Goal: Entertainment & Leisure: Consume media (video, audio)

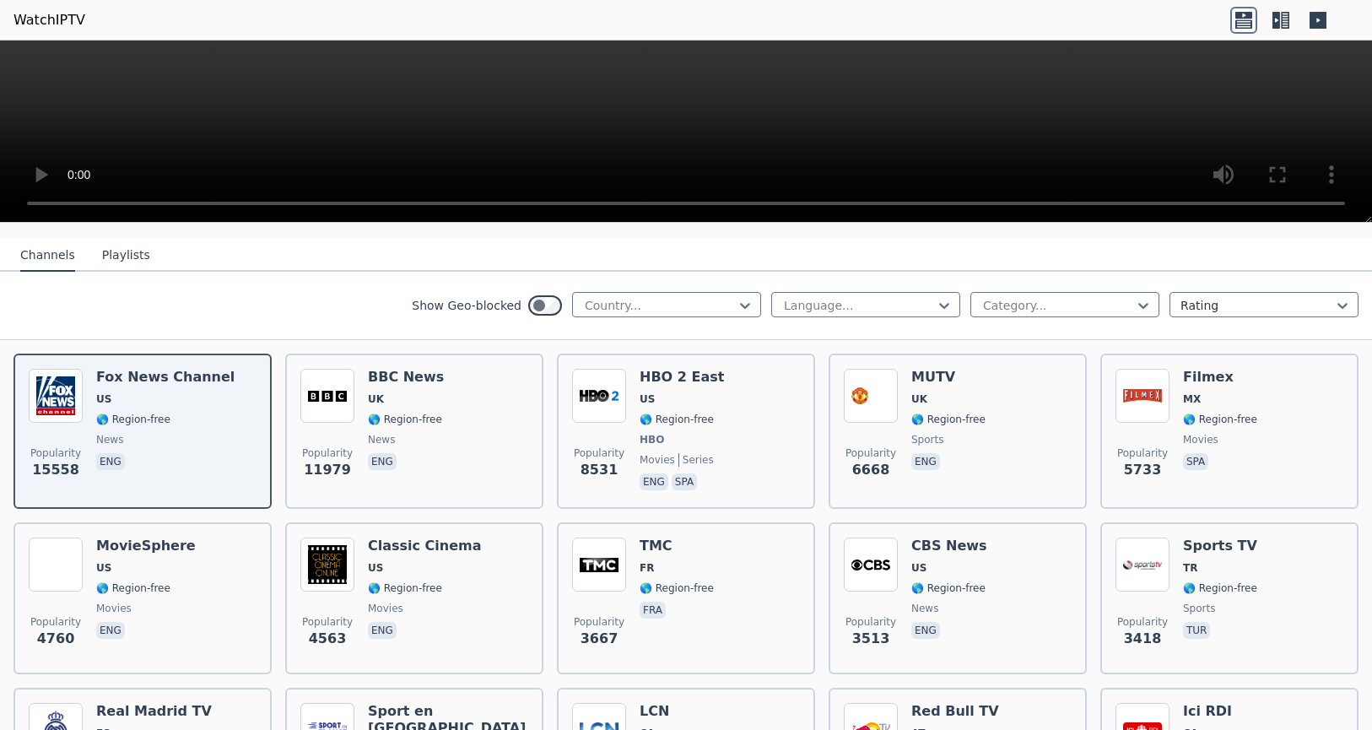
scroll to position [167, 0]
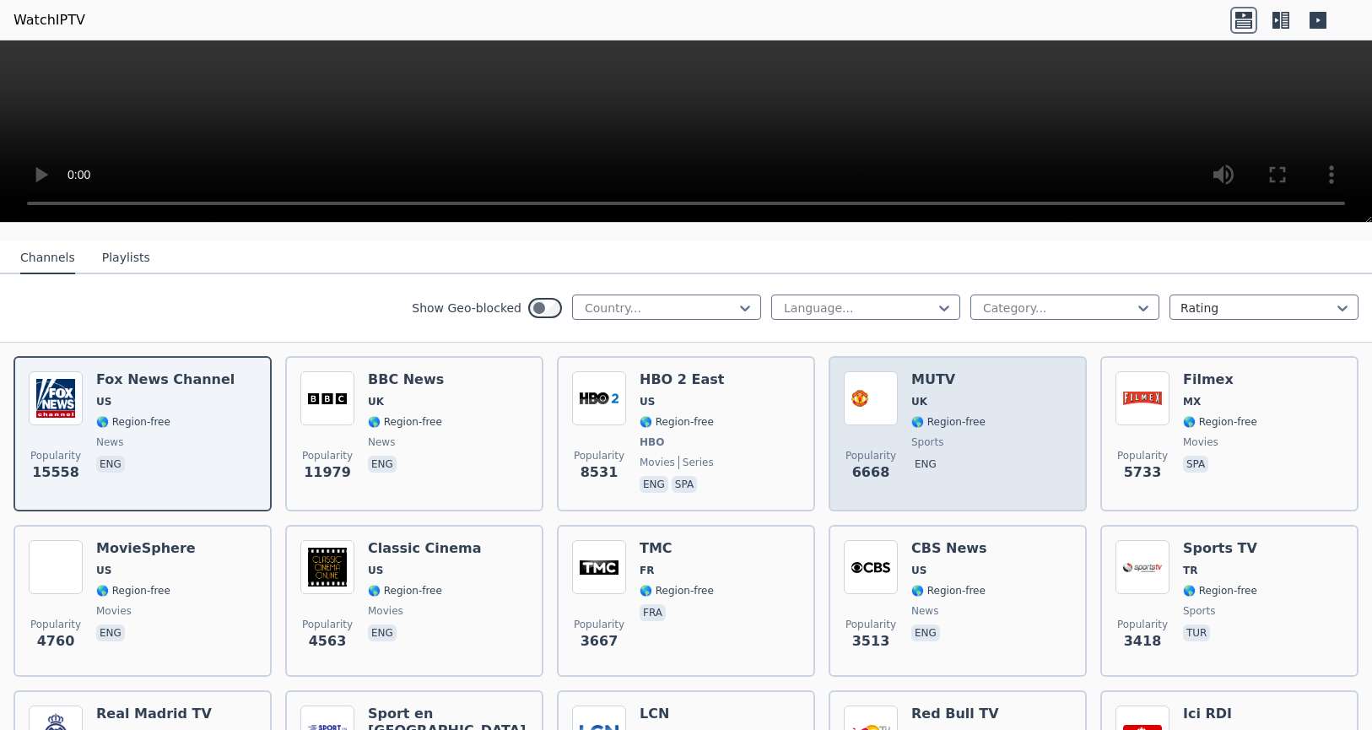
click at [968, 371] on h6 "MUTV" at bounding box center [948, 379] width 74 height 17
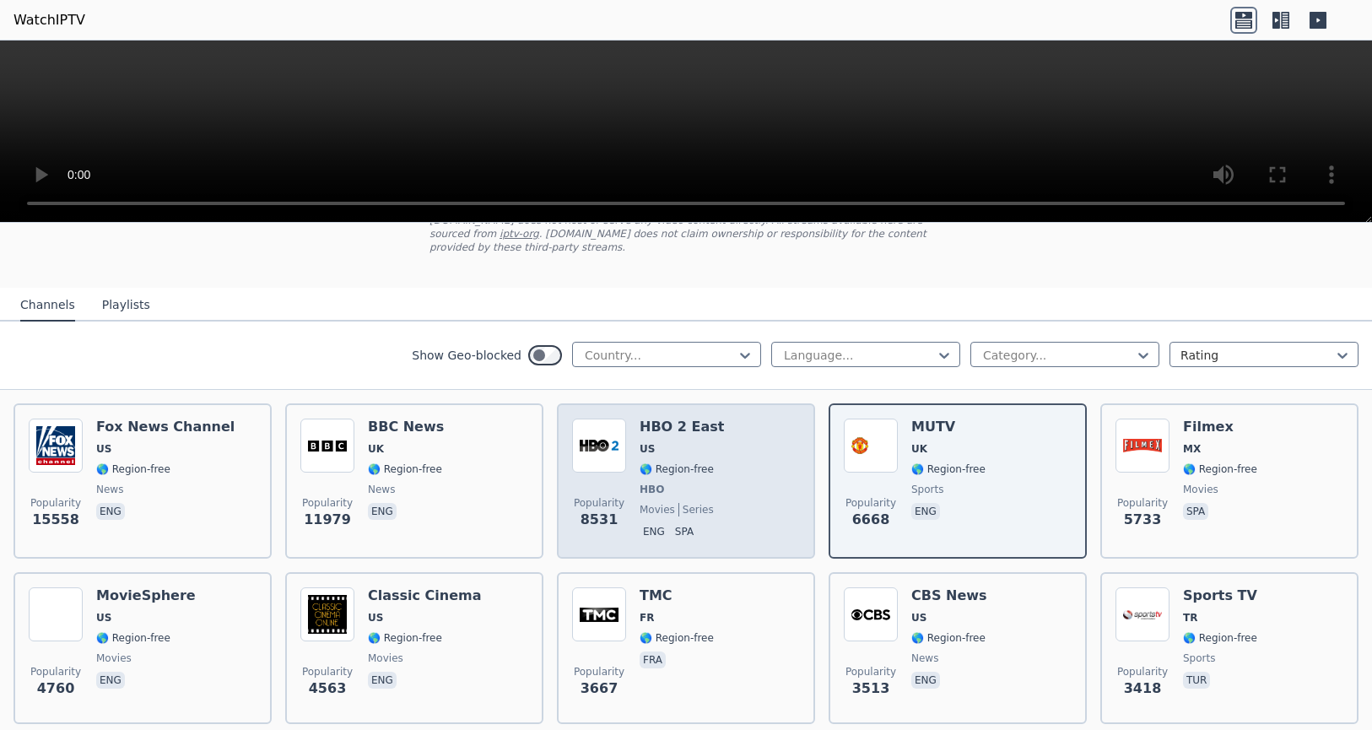
scroll to position [119, 0]
click at [669, 419] on h6 "HBO 2 East" at bounding box center [681, 427] width 84 height 17
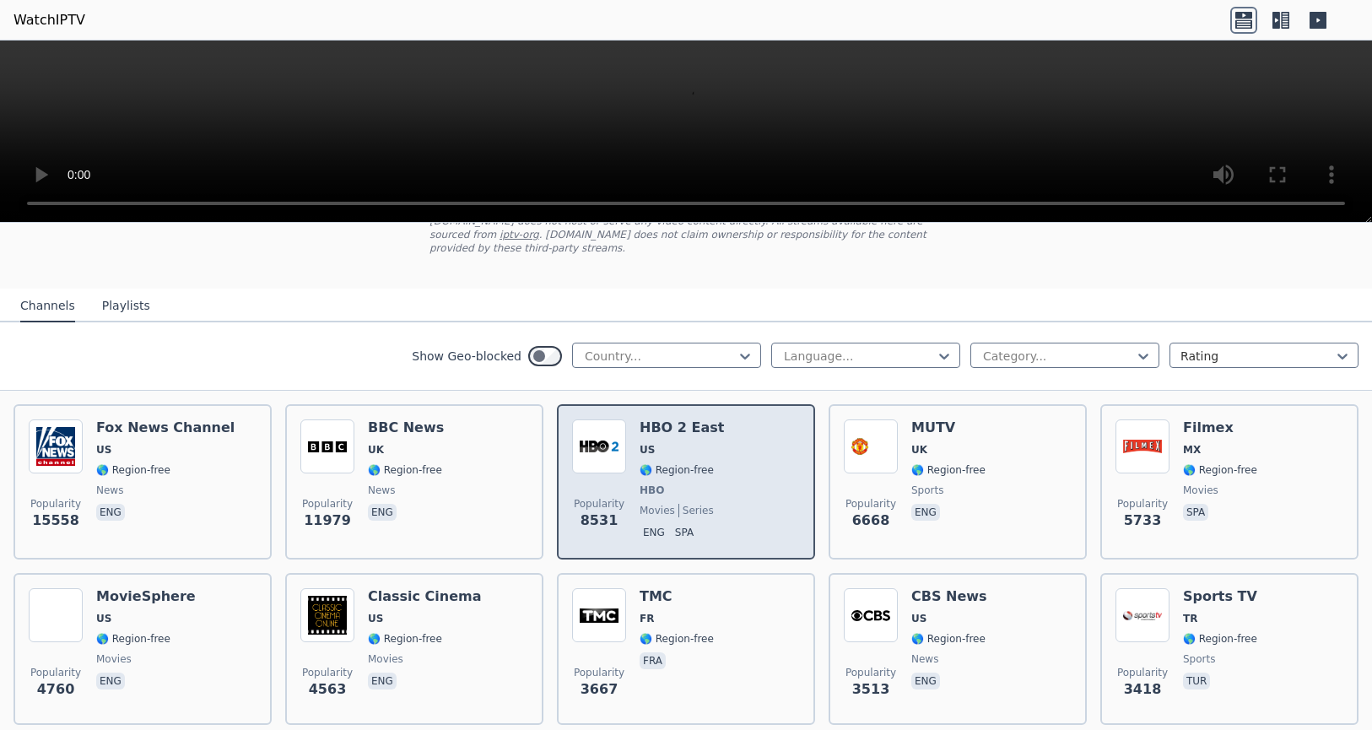
scroll to position [0, 0]
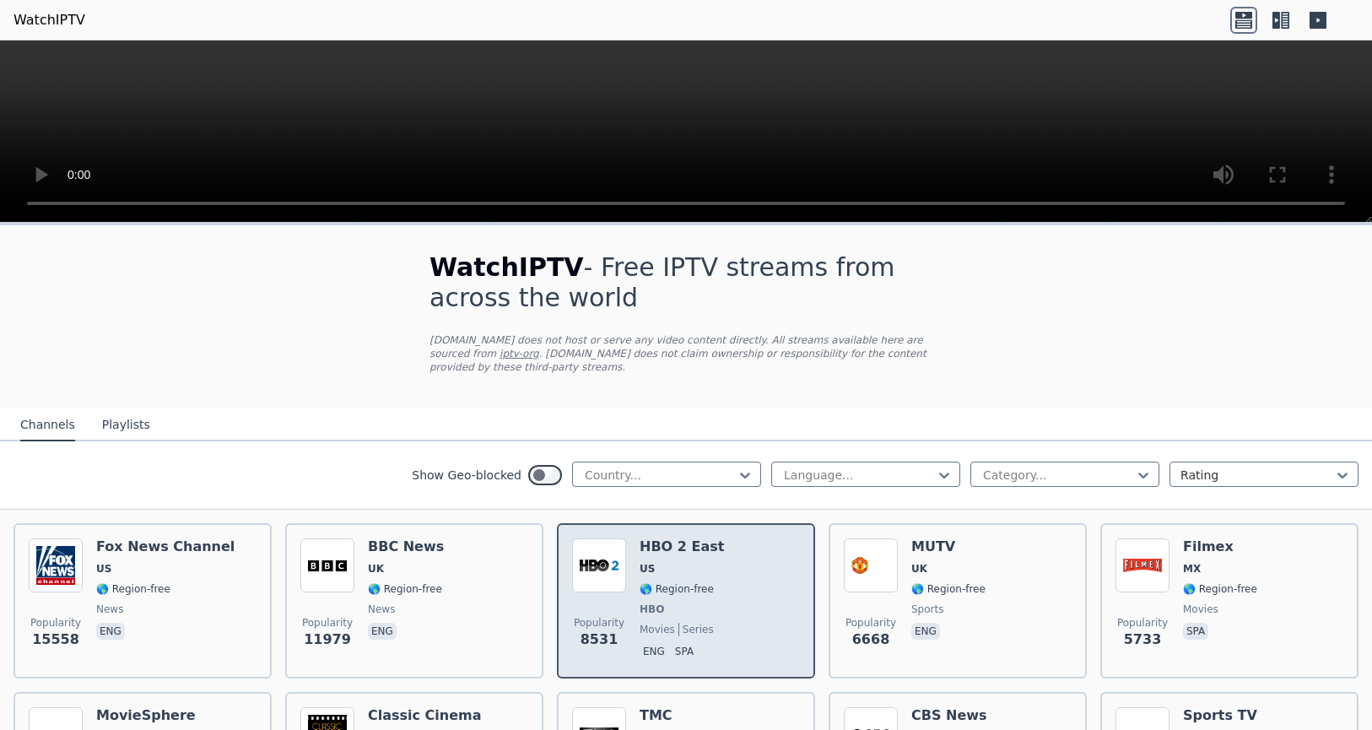
click at [605, 551] on img at bounding box center [599, 565] width 54 height 54
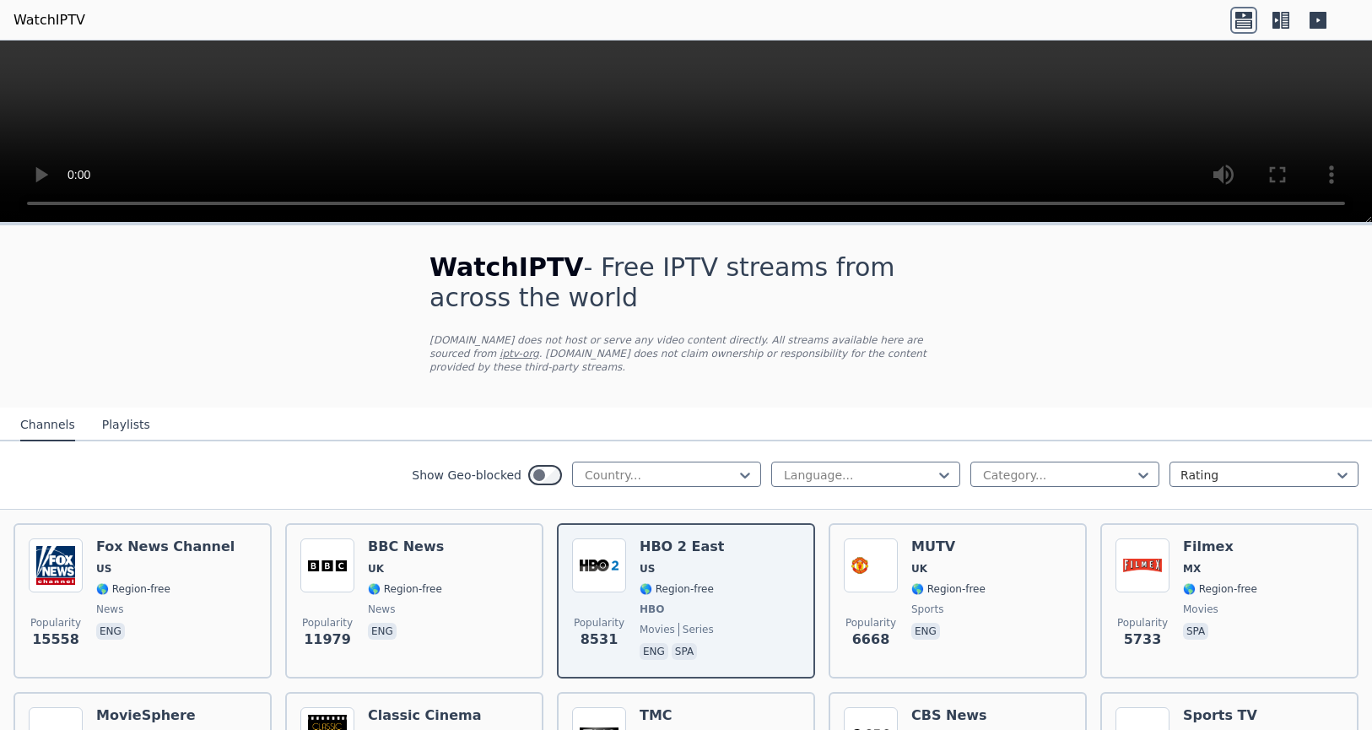
click at [1275, 16] on icon at bounding box center [1276, 20] width 8 height 17
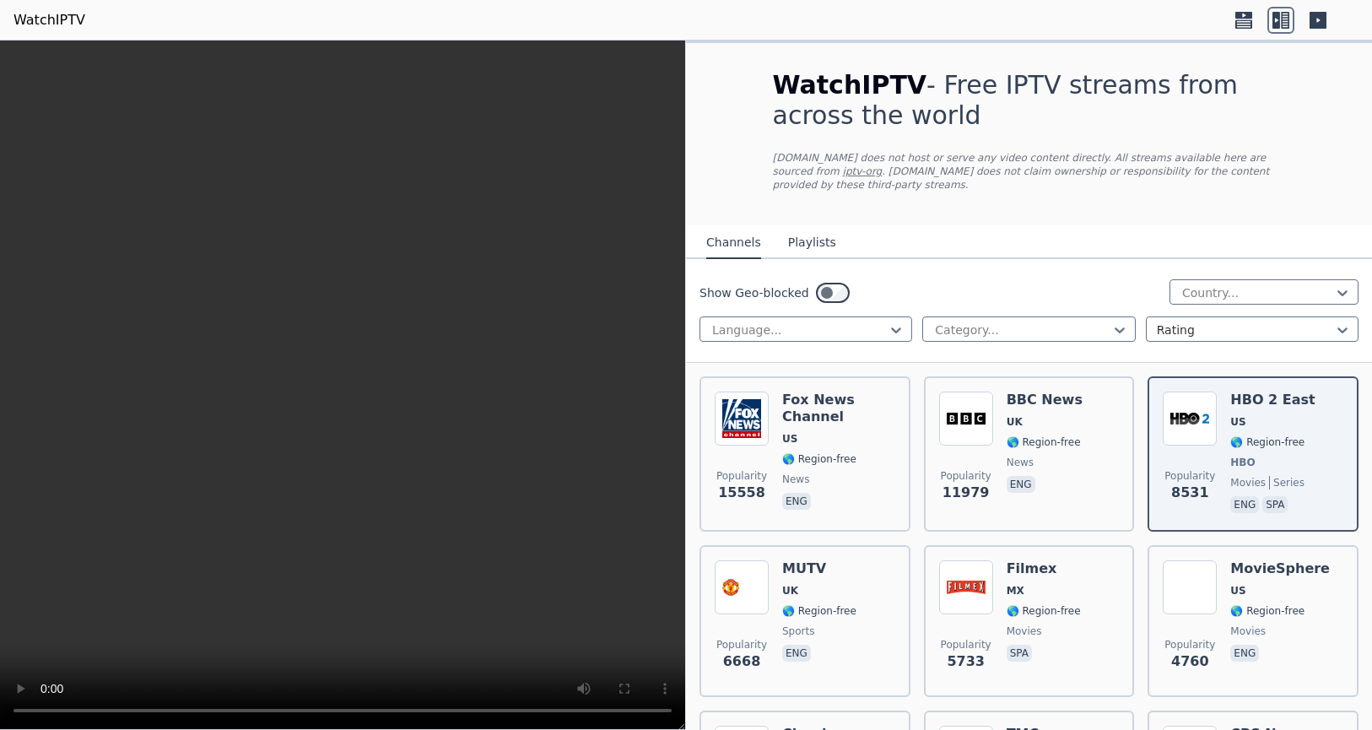
click at [1241, 18] on icon at bounding box center [1243, 15] width 17 height 7
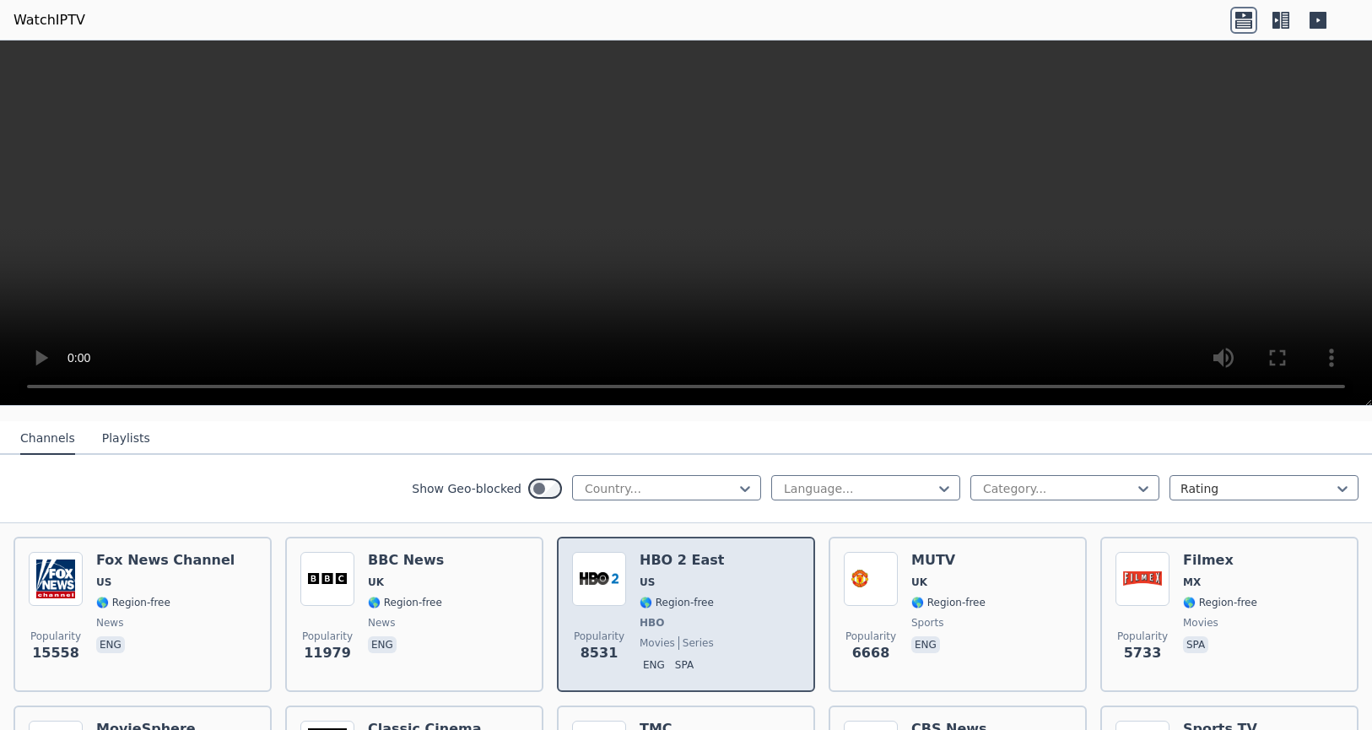
scroll to position [171, 0]
click at [628, 594] on div "Popularity 8531 HBO 2 East US 🌎 Region-free HBO movies series eng spa" at bounding box center [686, 612] width 228 height 125
click at [576, 550] on img at bounding box center [599, 577] width 54 height 54
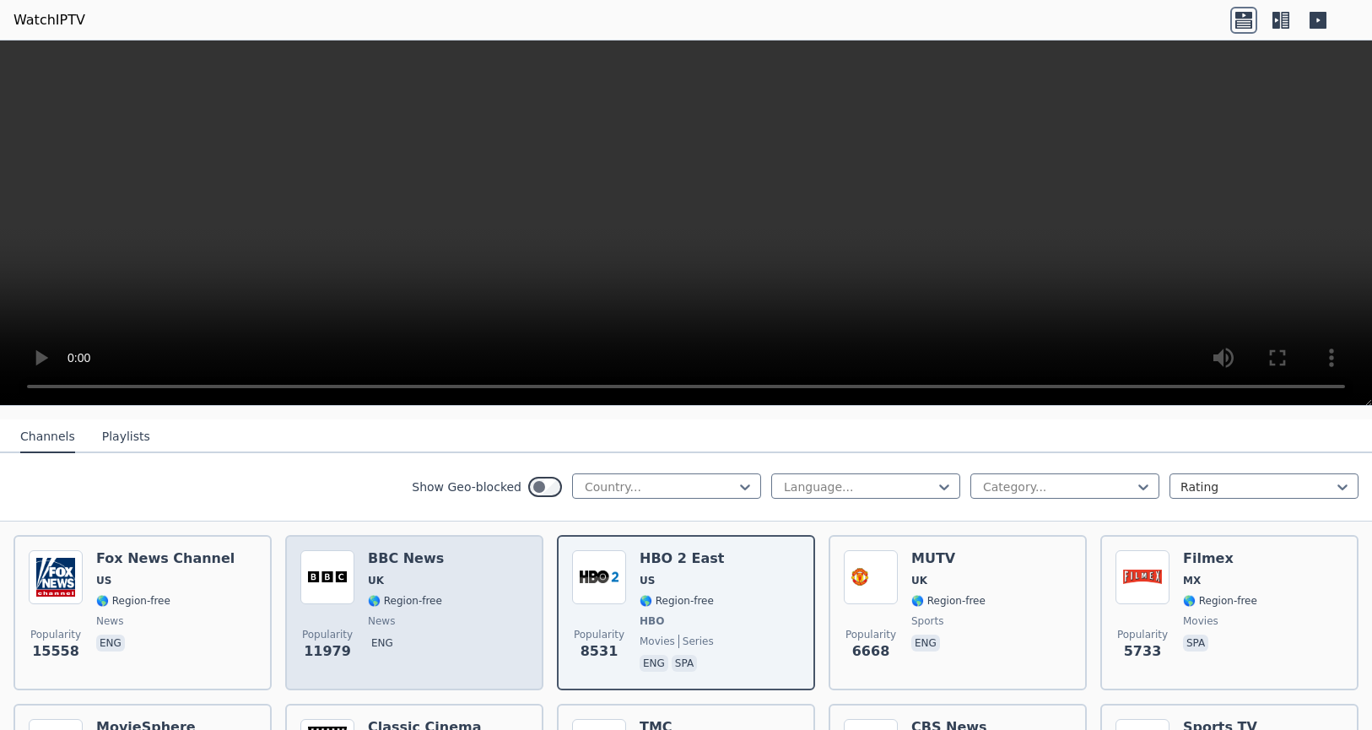
click at [434, 572] on div "Popularity 11979 BBC News UK 🌎 Region-free news eng" at bounding box center [414, 612] width 228 height 125
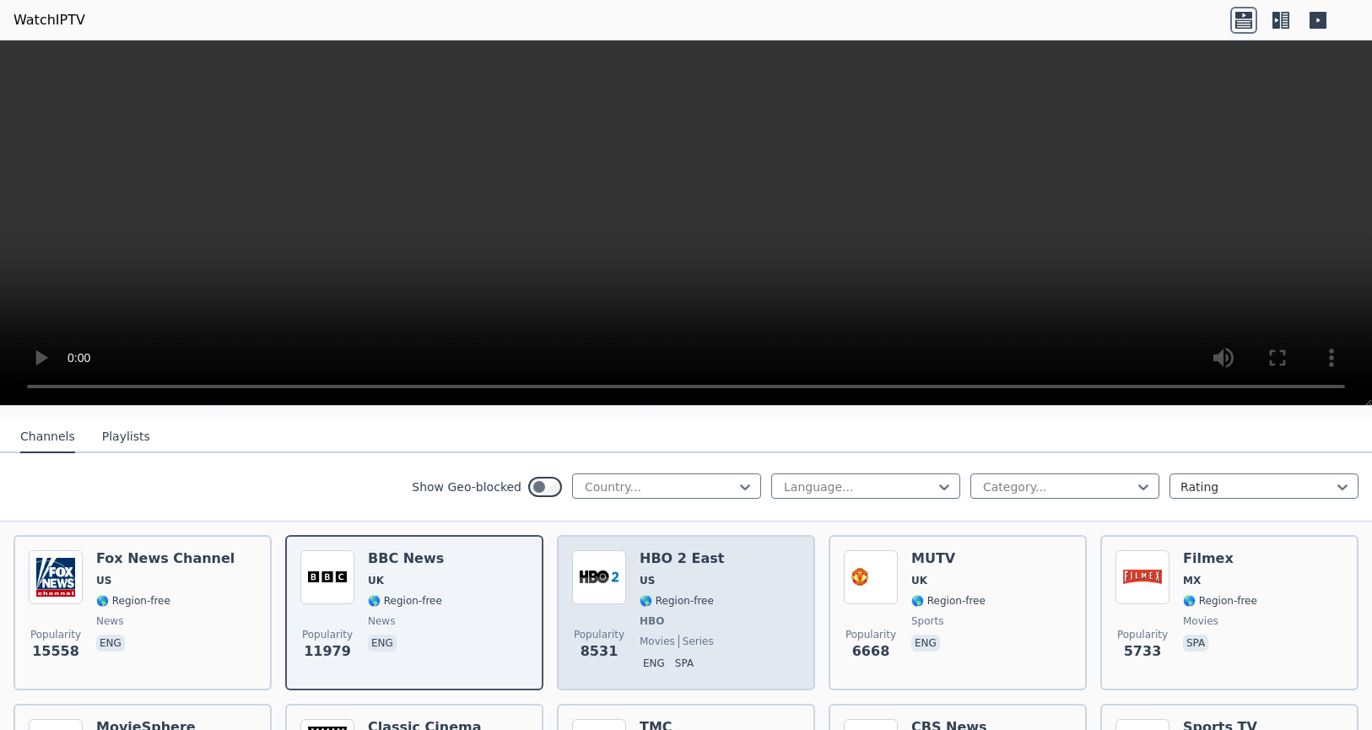
click at [589, 580] on img at bounding box center [599, 577] width 54 height 54
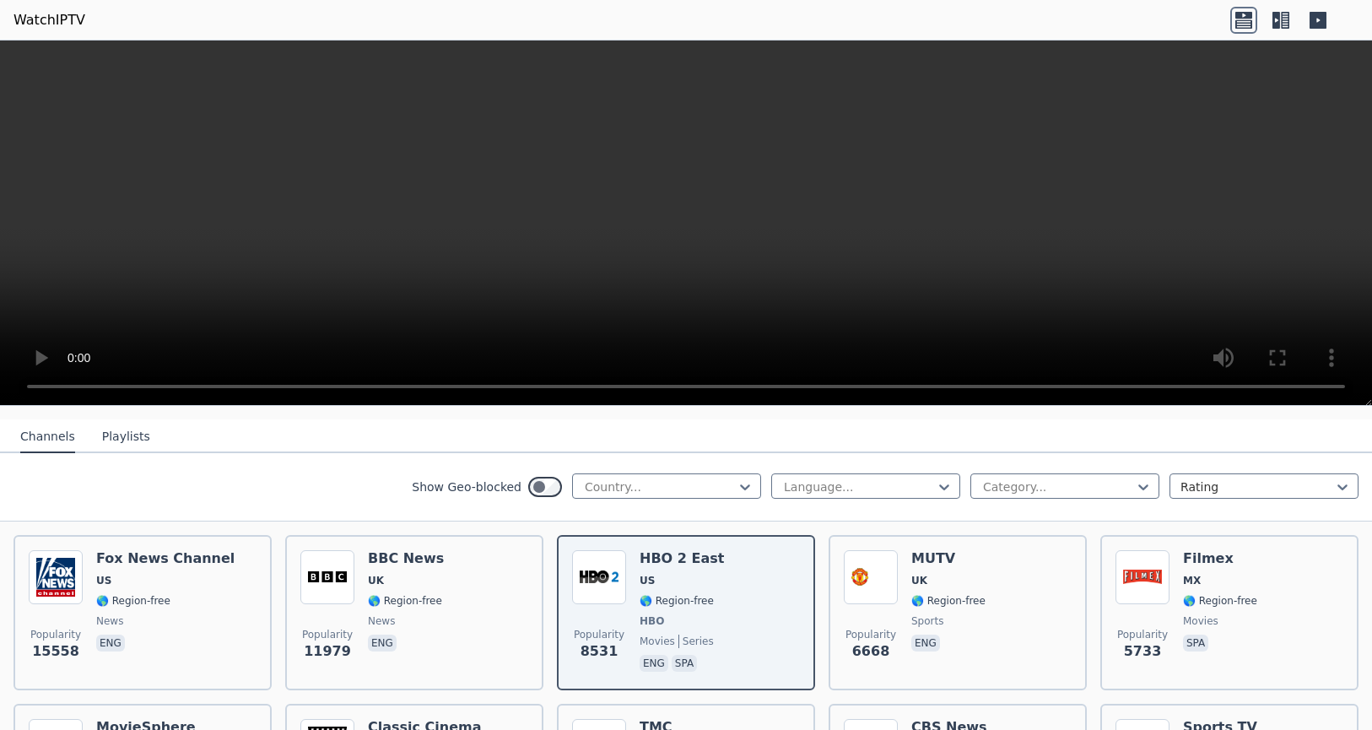
click at [1321, 27] on icon at bounding box center [1317, 20] width 17 height 17
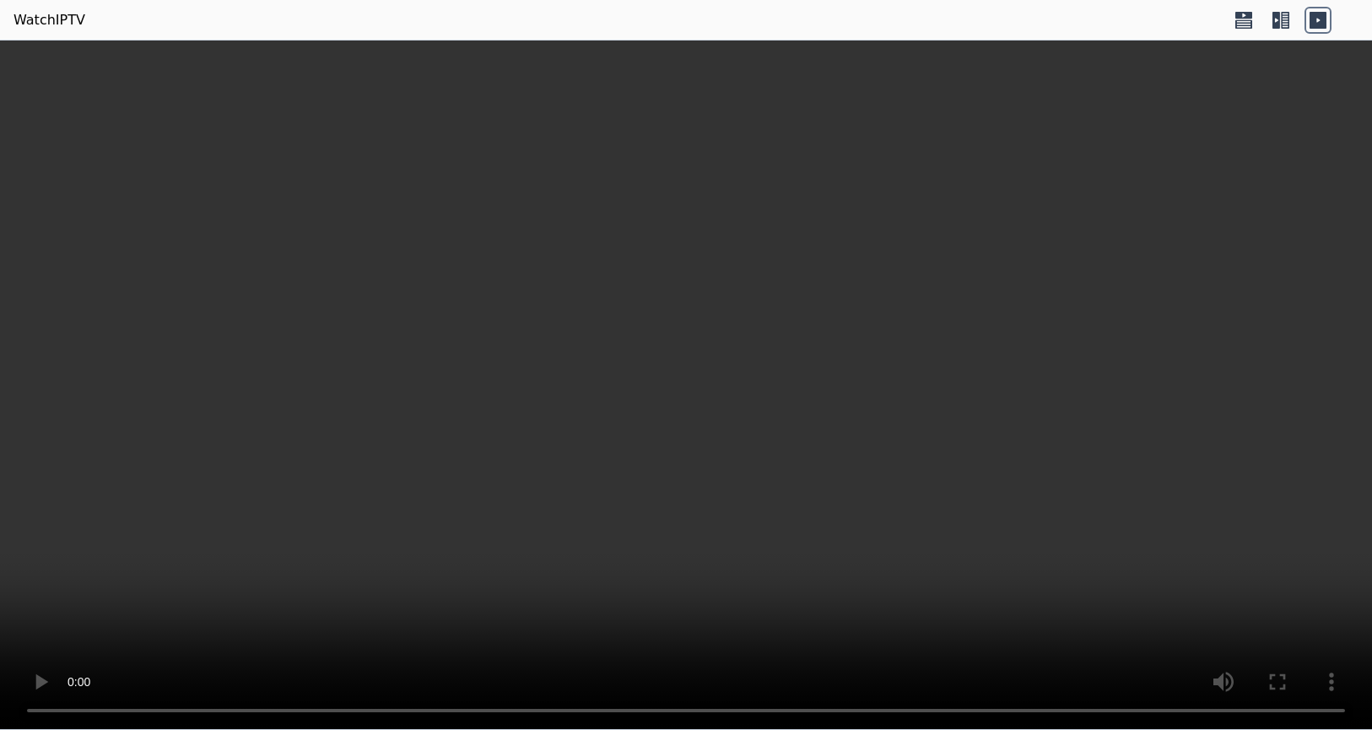
click at [1221, 26] on header "WatchIPTV" at bounding box center [686, 20] width 1372 height 40
click at [1245, 19] on icon at bounding box center [1243, 20] width 27 height 27
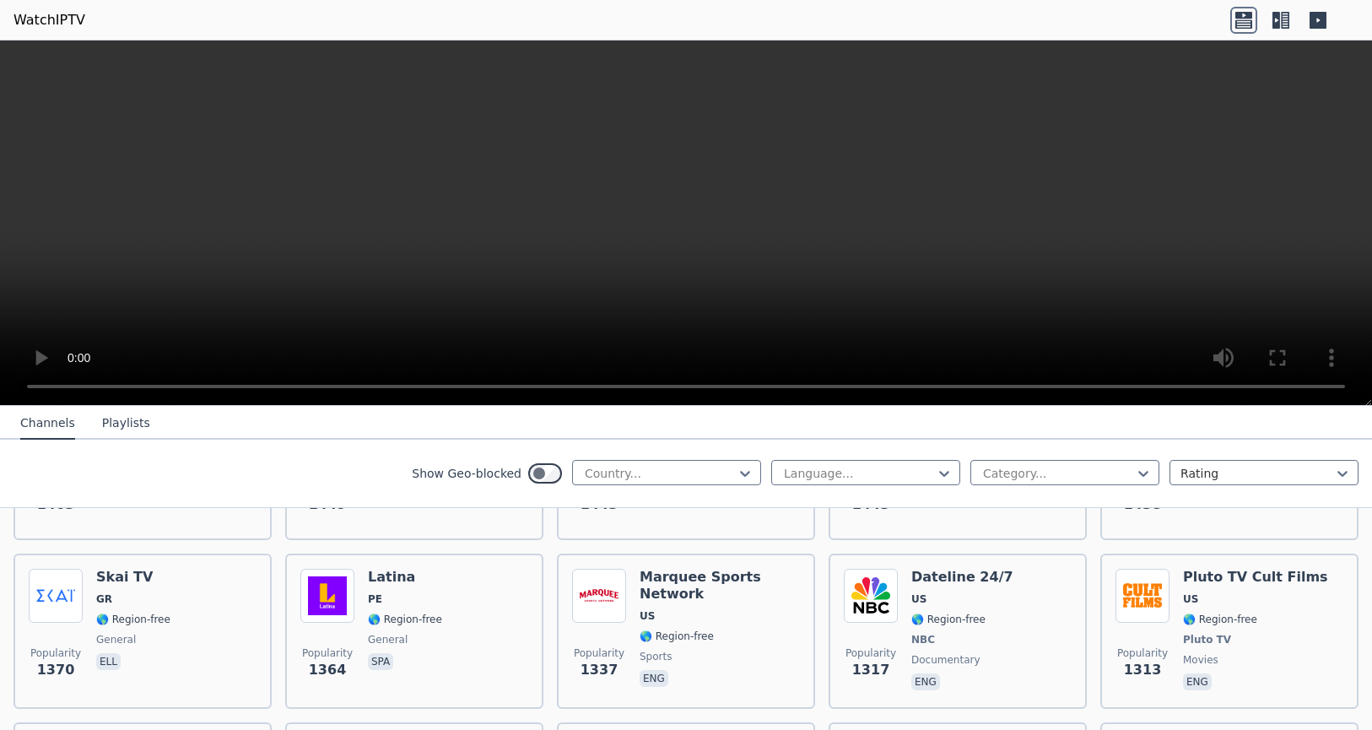
scroll to position [1650, 0]
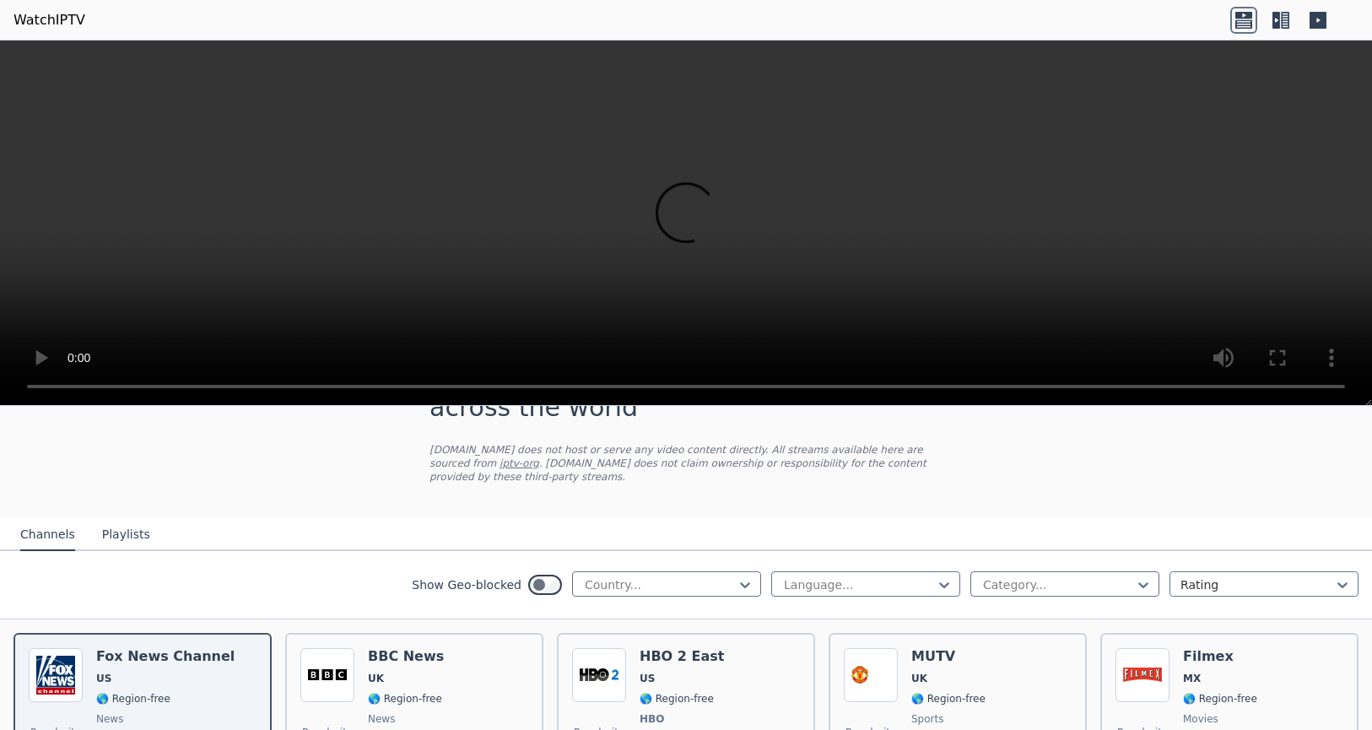
scroll to position [142, 0]
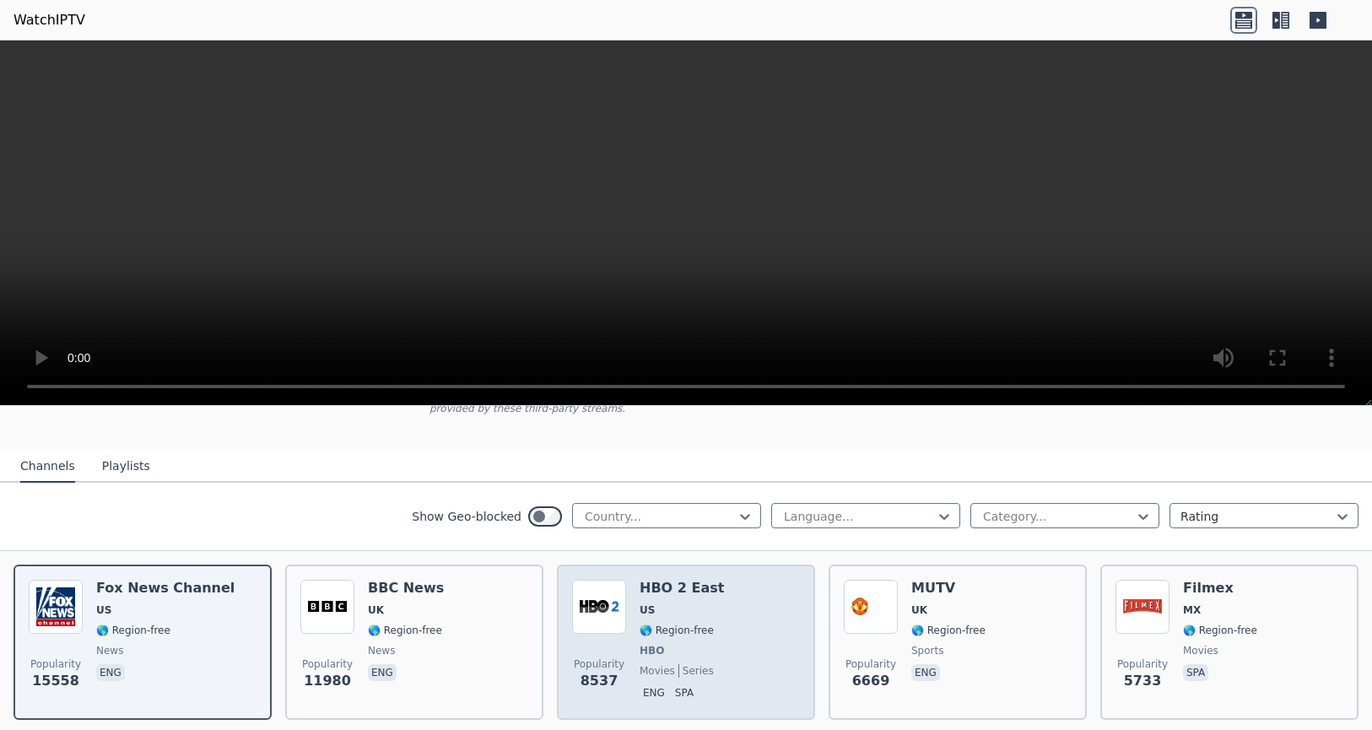
click at [687, 603] on span "US" at bounding box center [681, 609] width 84 height 13
